Goal: Information Seeking & Learning: Check status

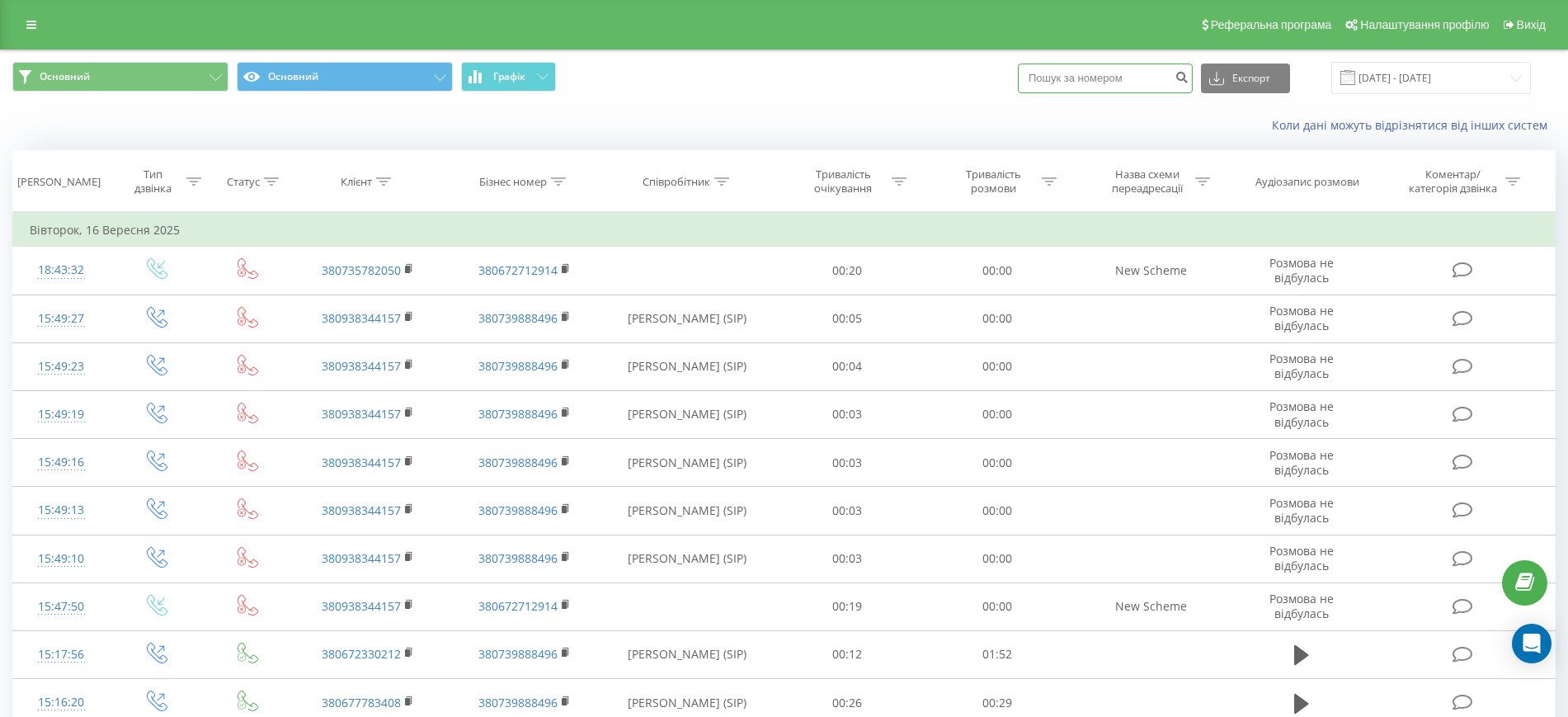
click at [1120, 68] on input at bounding box center [1105, 79] width 175 height 30
paste input "380671571621"
type input "380671571621"
click at [1188, 79] on icon "submit" at bounding box center [1181, 74] width 14 height 10
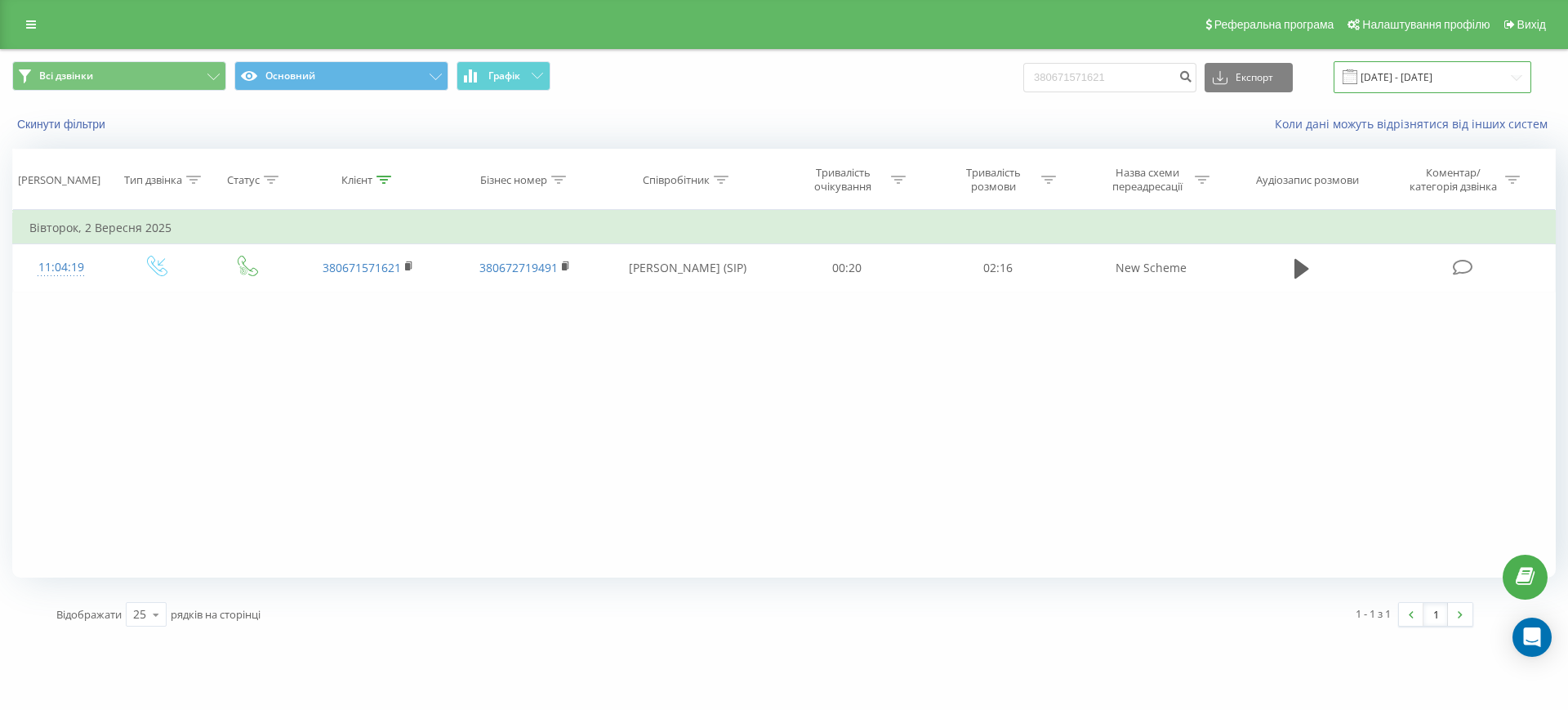
click at [1470, 89] on input "[DATE] - [DATE]" at bounding box center [1433, 77] width 198 height 32
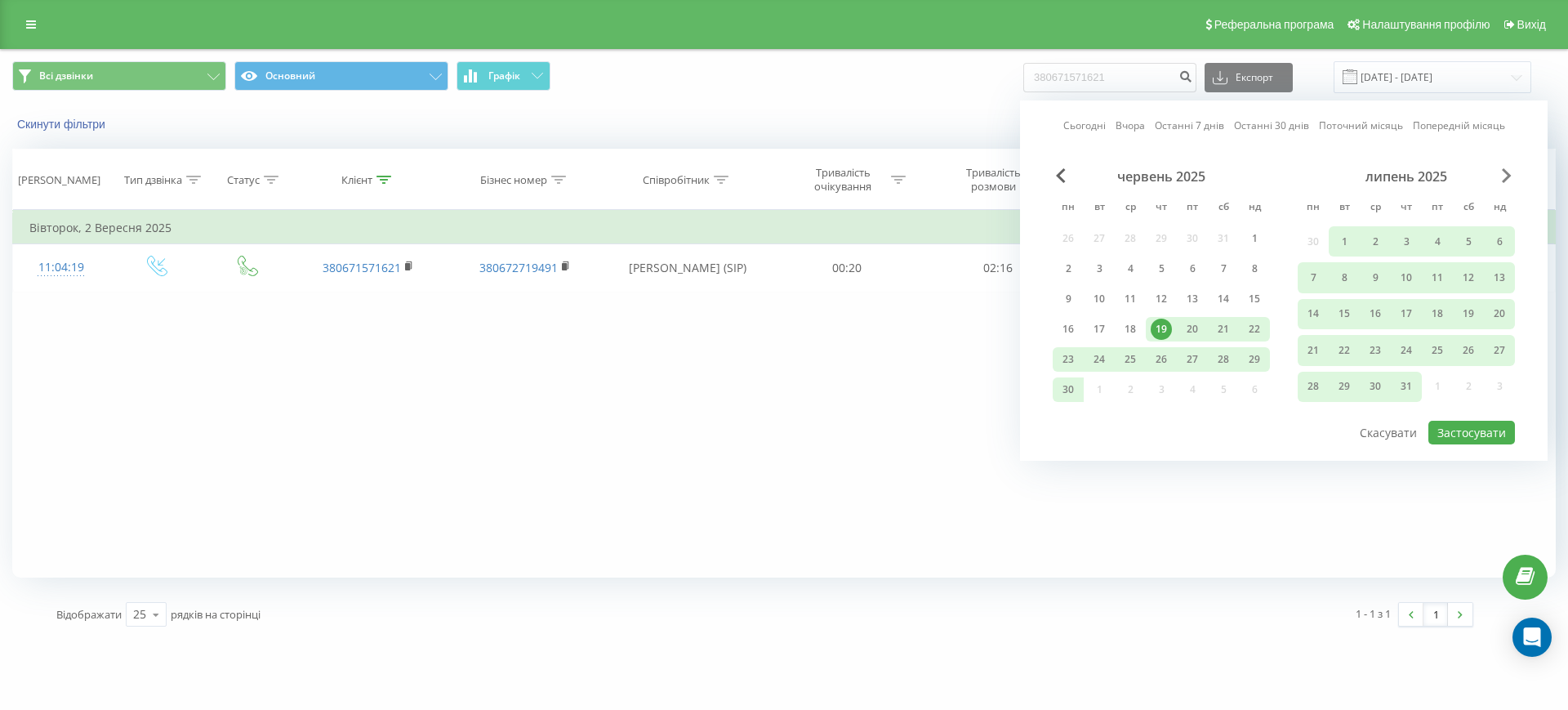
click at [1502, 175] on span "Next Month" at bounding box center [1507, 175] width 10 height 15
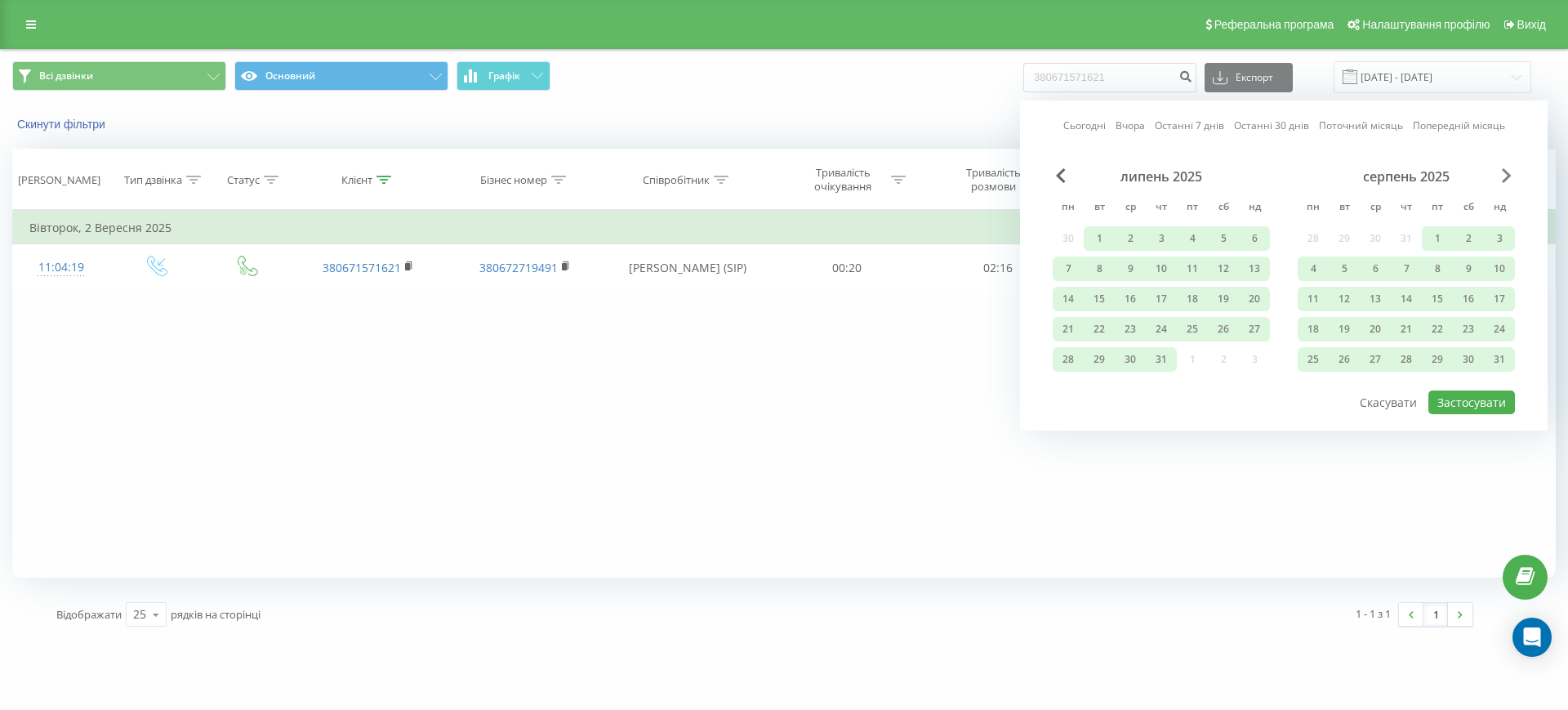
click at [1502, 175] on span "Next Month" at bounding box center [1507, 175] width 10 height 15
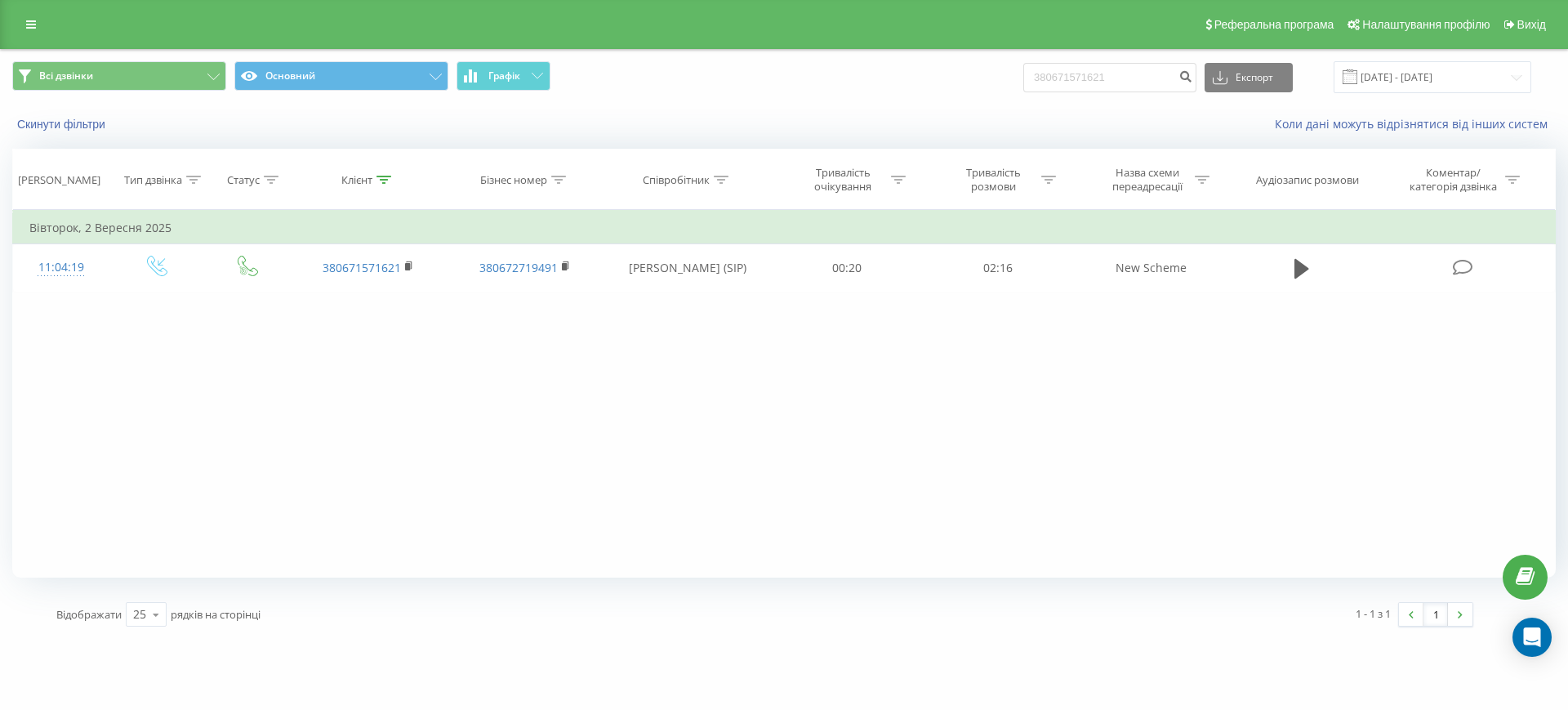
click at [665, 355] on div "Фільтрувати за умовою Дорівнює Введіть значення Скасувати OK Фільтрувати за умо…" at bounding box center [784, 393] width 1543 height 367
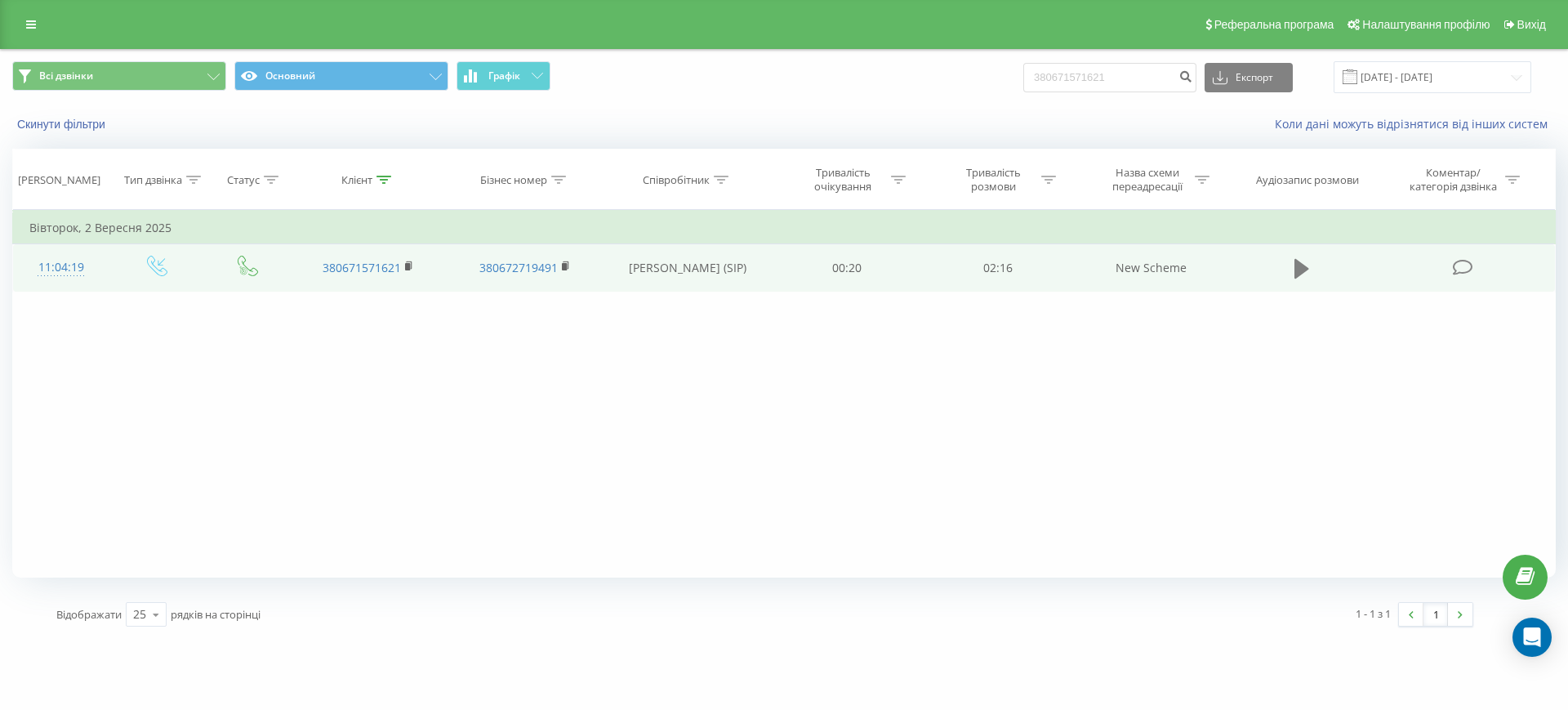
click at [1303, 268] on icon at bounding box center [1302, 268] width 15 height 19
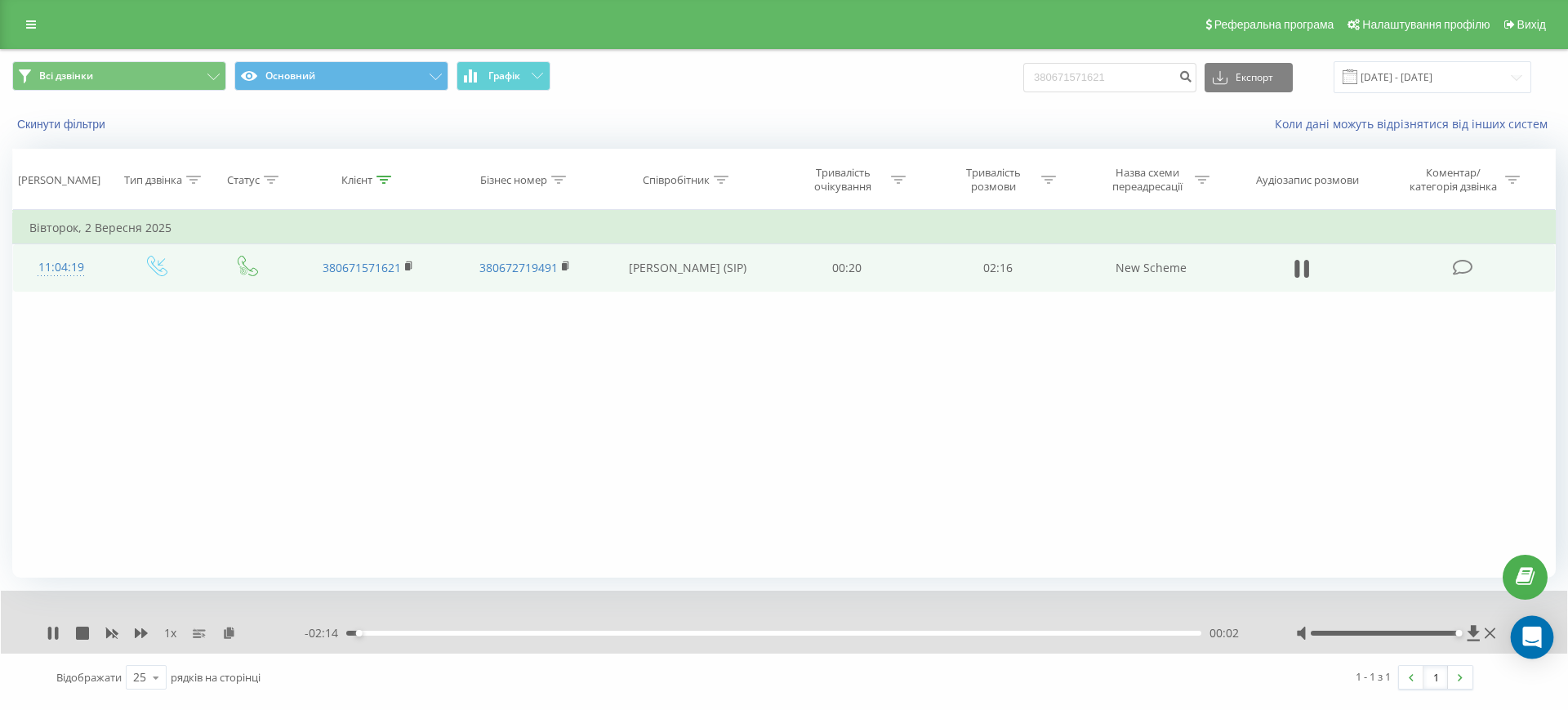
drag, startPoint x: 1386, startPoint y: 634, endPoint x: 1522, endPoint y: 622, distance: 136.5
click at [1522, 622] on body "[DOMAIN_NAME] 380671571621 Проекти [DOMAIN_NAME] Дашборд Центр звернень Журнал …" at bounding box center [784, 355] width 1568 height 710
click at [139, 633] on icon at bounding box center [141, 633] width 13 height 10
click at [55, 628] on icon at bounding box center [56, 633] width 4 height 13
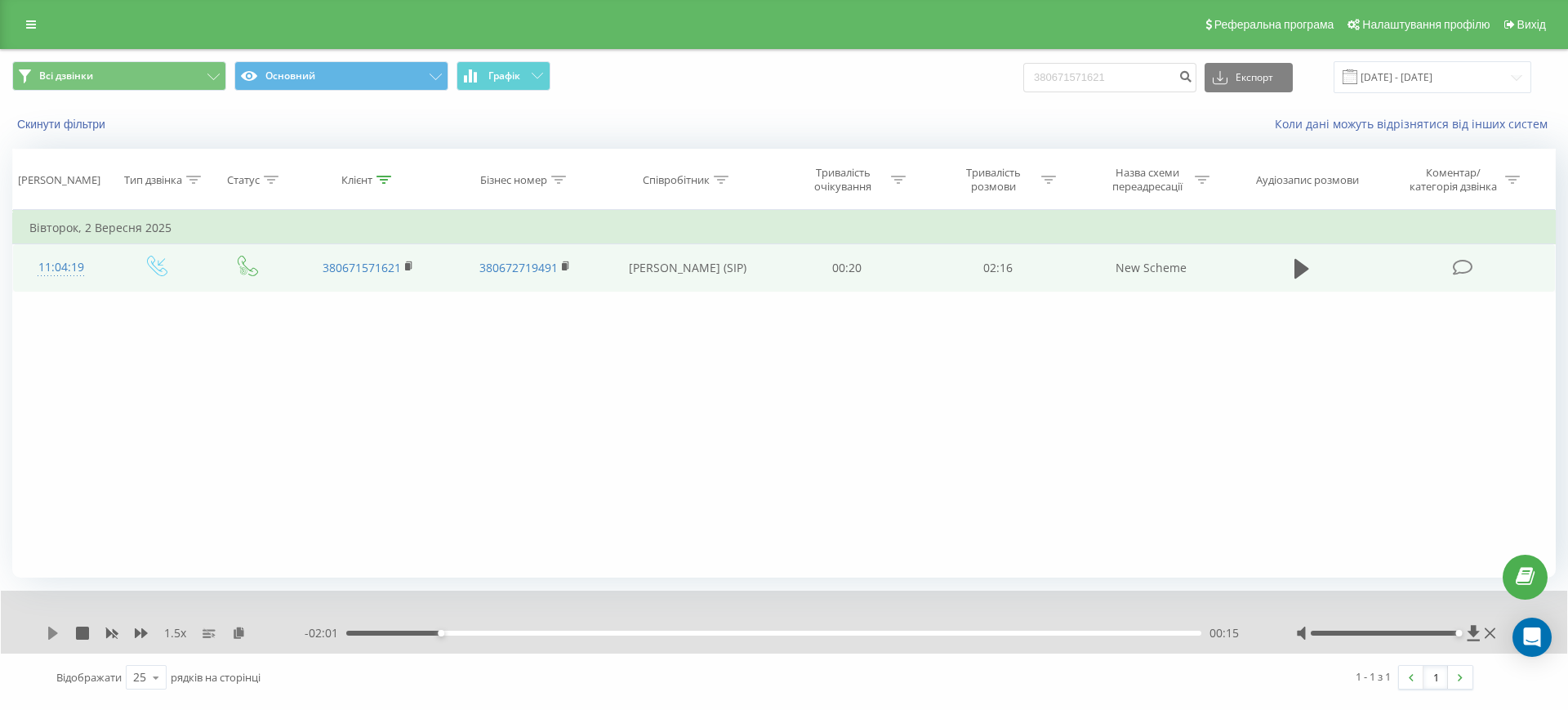
click at [56, 630] on icon at bounding box center [53, 633] width 13 height 13
click at [53, 632] on icon at bounding box center [53, 633] width 13 height 13
click at [53, 632] on icon at bounding box center [53, 633] width 10 height 13
click at [53, 632] on icon at bounding box center [53, 633] width 13 height 13
click at [53, 632] on icon at bounding box center [53, 633] width 10 height 13
